Goal: Find specific page/section: Find specific page/section

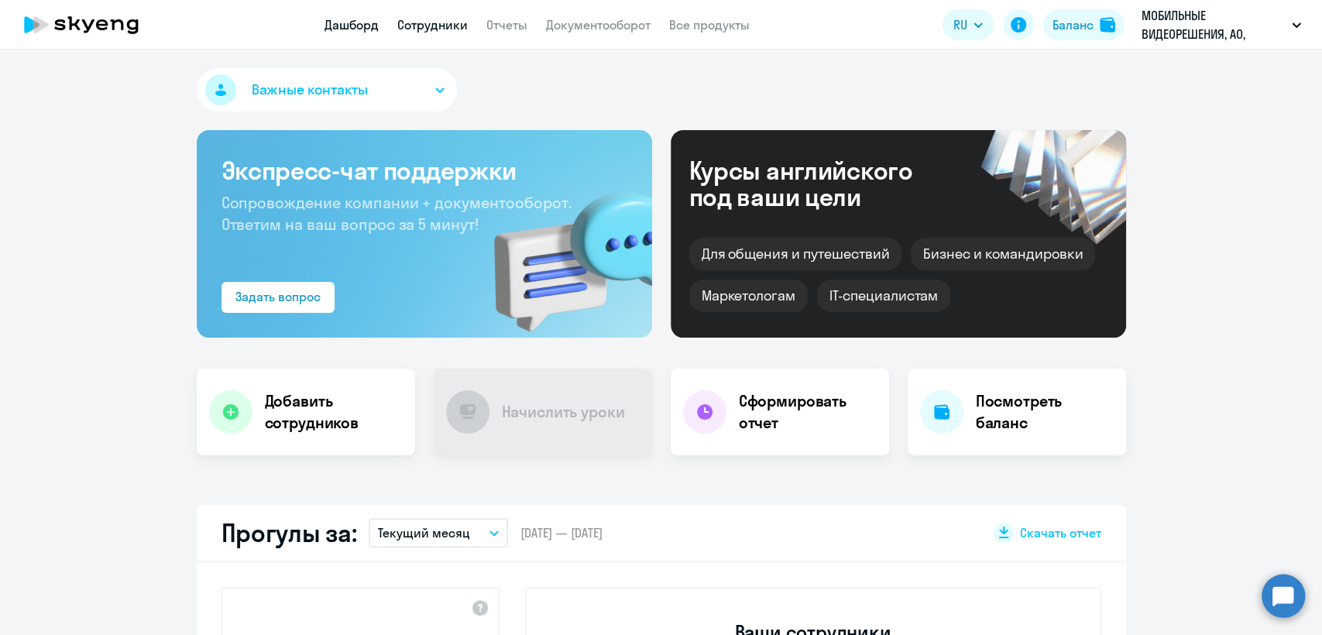
click at [428, 19] on link "Сотрудники" at bounding box center [432, 24] width 70 height 15
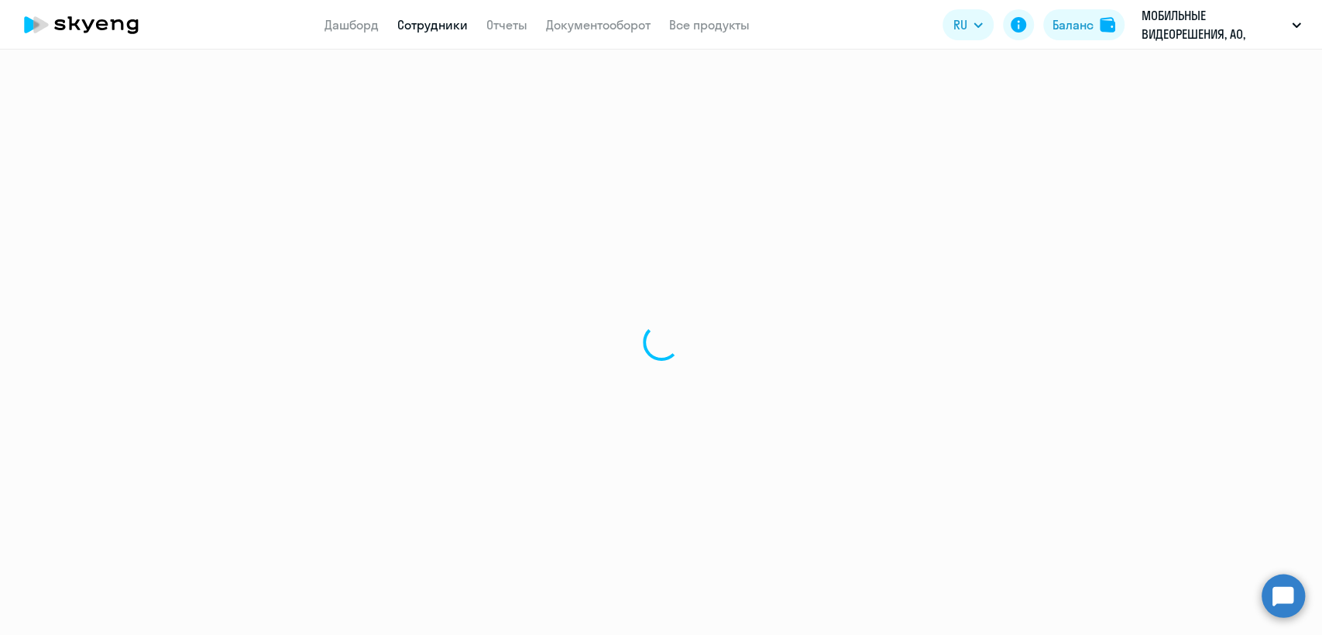
select select "30"
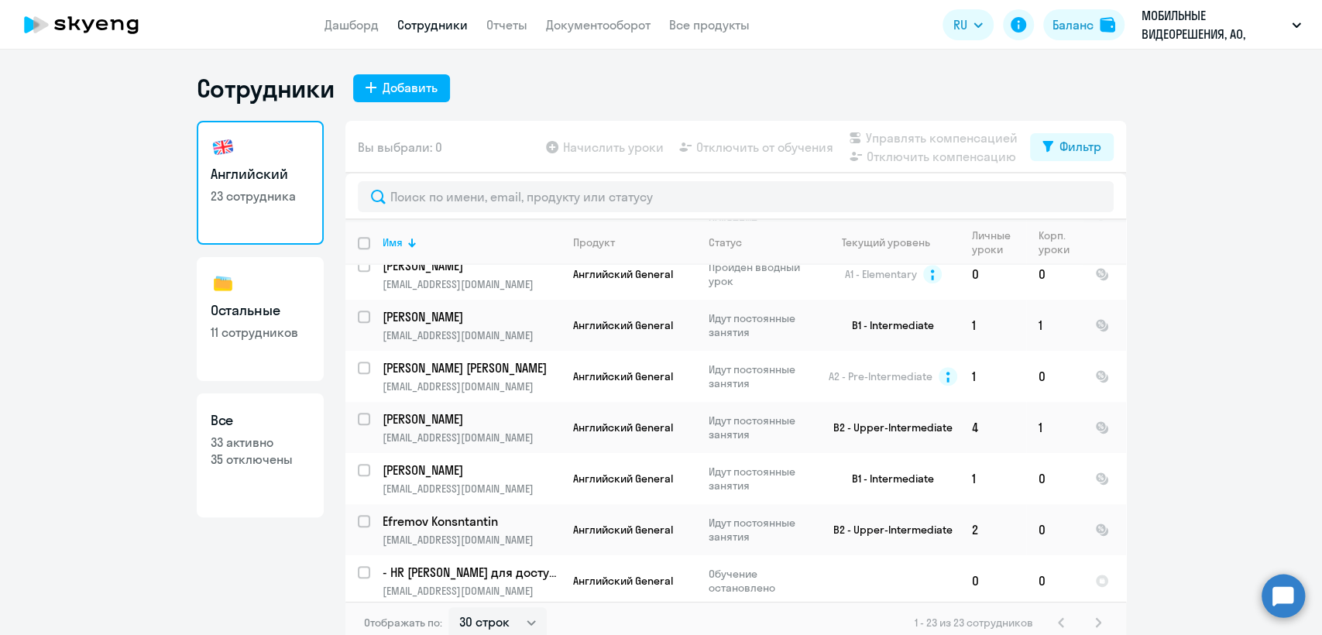
scroll to position [956, 0]
drag, startPoint x: 332, startPoint y: 343, endPoint x: 292, endPoint y: 342, distance: 40.3
click at [331, 343] on div "Английский 23 сотрудника Остальные 11 сотрудников Все 33 активно 35 отключены В…" at bounding box center [661, 382] width 929 height 523
click at [276, 342] on link "Остальные 11 сотрудников" at bounding box center [260, 319] width 127 height 124
select select "30"
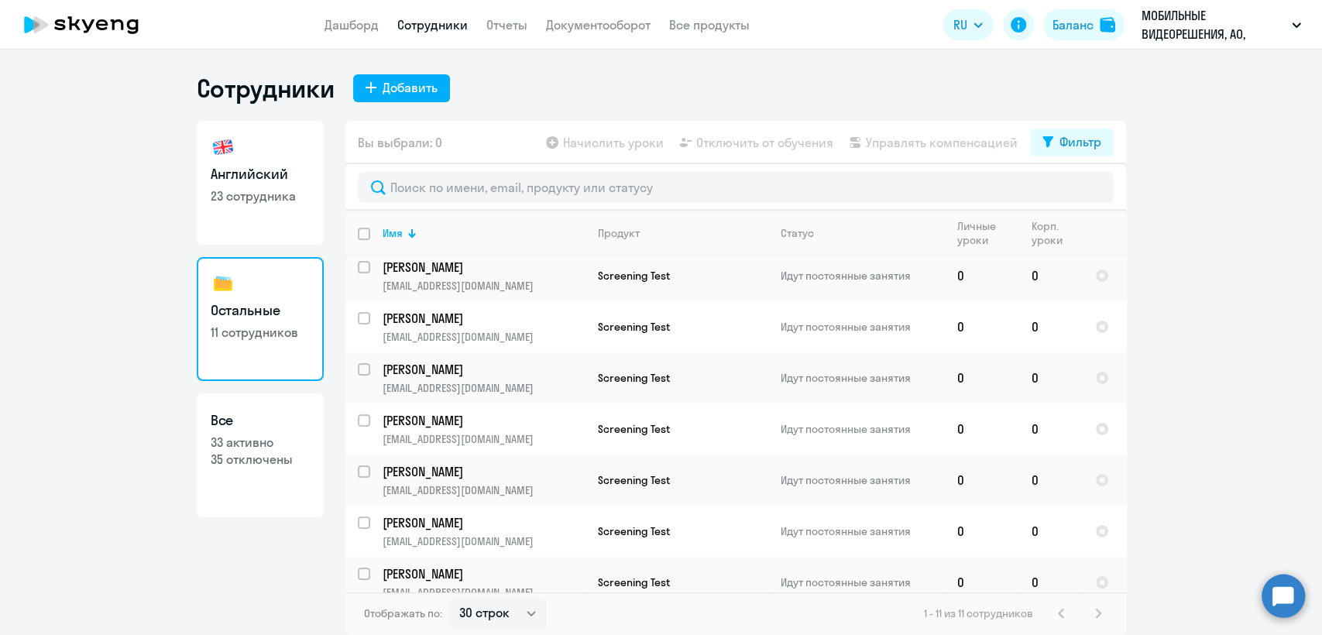
scroll to position [224, 0]
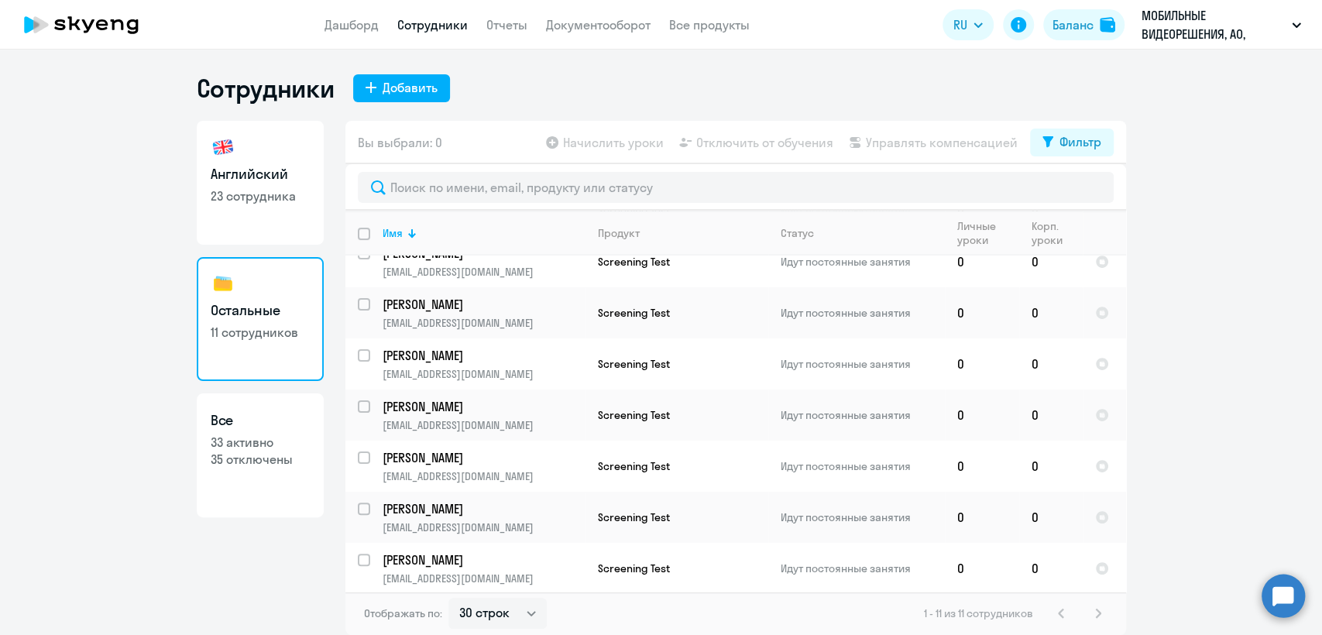
click at [287, 175] on h3 "Английский" at bounding box center [260, 174] width 99 height 20
select select "30"
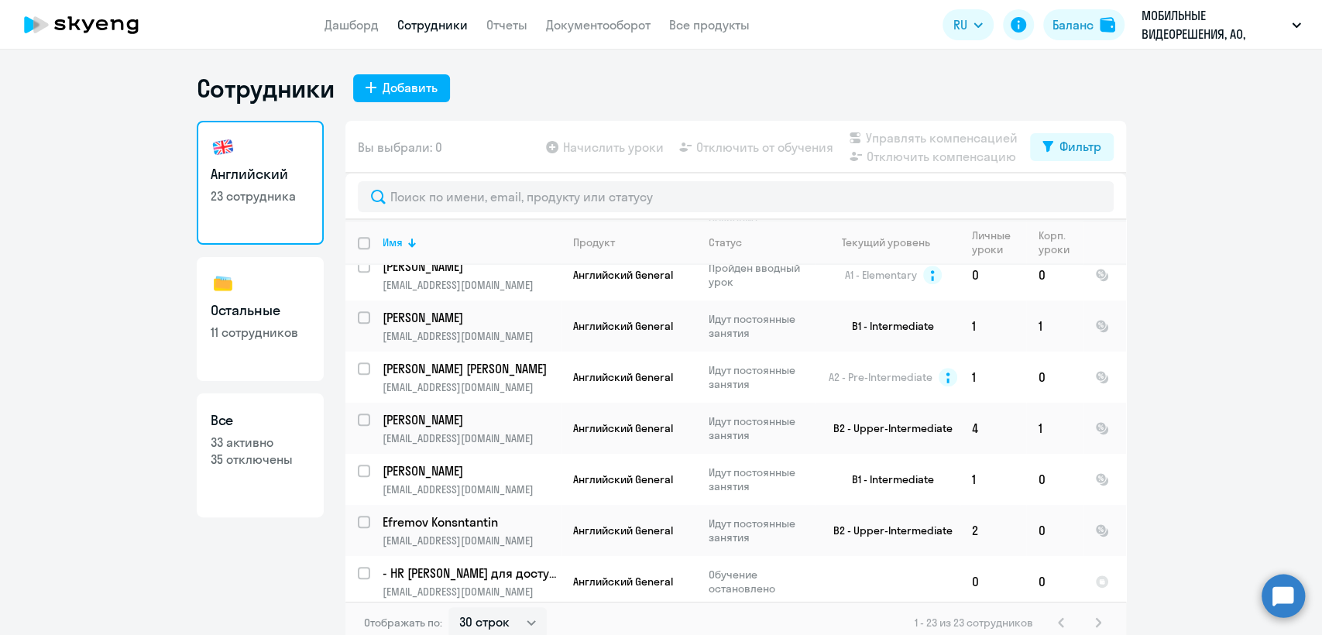
scroll to position [956, 0]
